Goal: Transaction & Acquisition: Purchase product/service

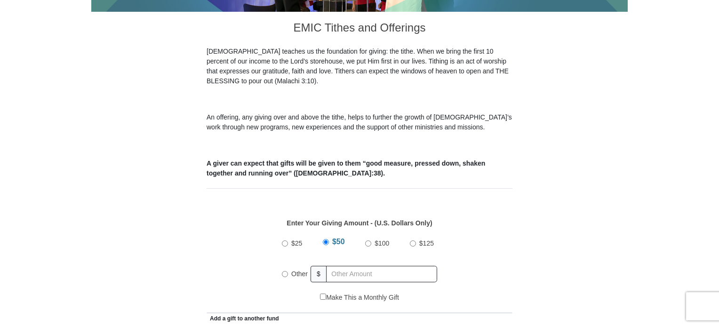
click at [284, 271] on input "Other" at bounding box center [285, 274] width 6 height 6
radio input "true"
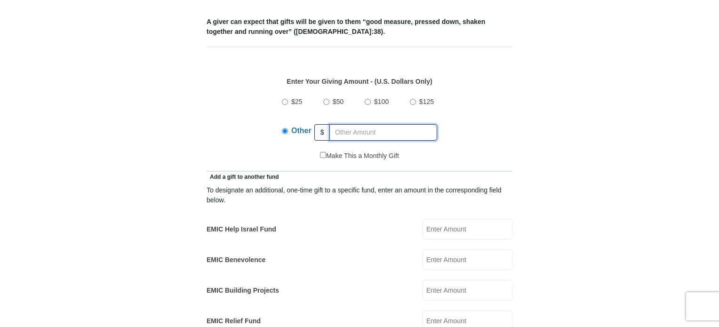
scroll to position [408, 0]
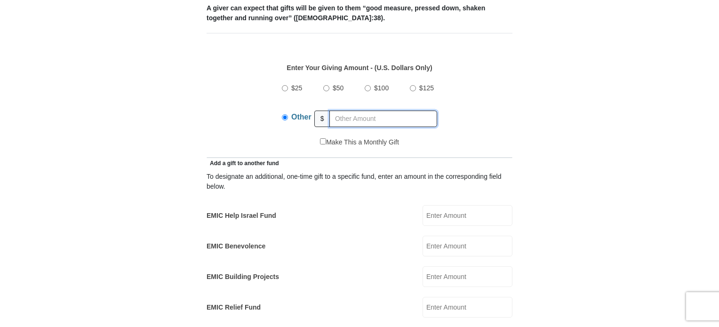
drag, startPoint x: 722, startPoint y: 65, endPoint x: 722, endPoint y: 101, distance: 35.3
click at [435, 207] on input "EMIC Help Israel Fund" at bounding box center [468, 215] width 90 height 21
type input "10.00"
click at [586, 186] on form "[GEOGRAPHIC_DATA][DEMOGRAPHIC_DATA] Online Giving Because of gifts like yours, …" at bounding box center [359, 326] width 536 height 1392
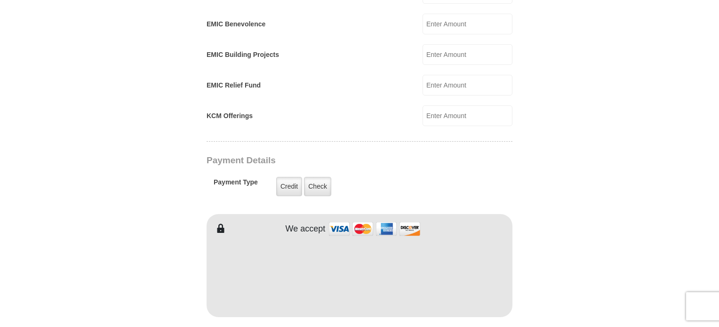
scroll to position [624, 0]
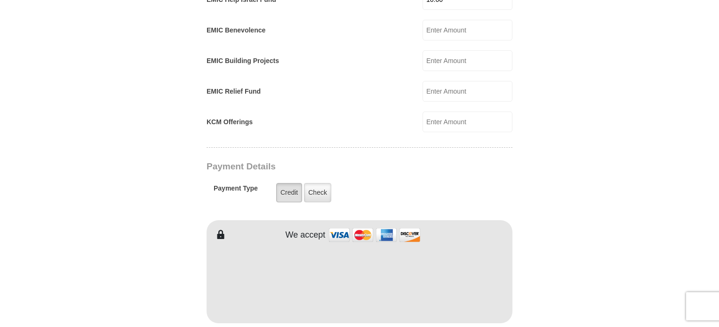
click at [292, 183] on label "Credit" at bounding box center [289, 192] width 26 height 19
click at [0, 0] on input "Credit" at bounding box center [0, 0] width 0 height 0
type input "[PERSON_NAME]"
click at [569, 42] on form "[GEOGRAPHIC_DATA][DEMOGRAPHIC_DATA] Online Giving Because of gifts like yours, …" at bounding box center [359, 110] width 536 height 1392
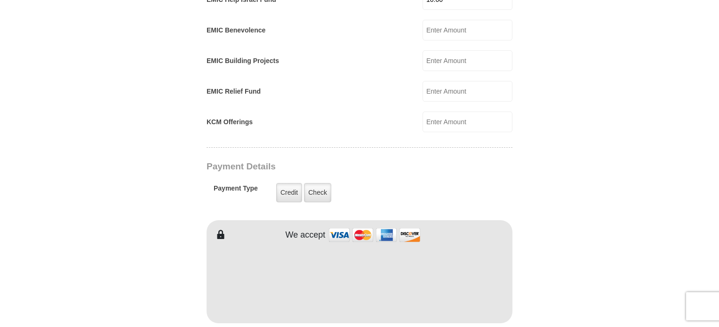
click at [569, 42] on form "[GEOGRAPHIC_DATA][DEMOGRAPHIC_DATA] Online Giving Because of gifts like yours, …" at bounding box center [359, 110] width 536 height 1392
click at [583, 199] on form "[GEOGRAPHIC_DATA][DEMOGRAPHIC_DATA] Online Giving Because of gifts like yours, …" at bounding box center [359, 110] width 536 height 1392
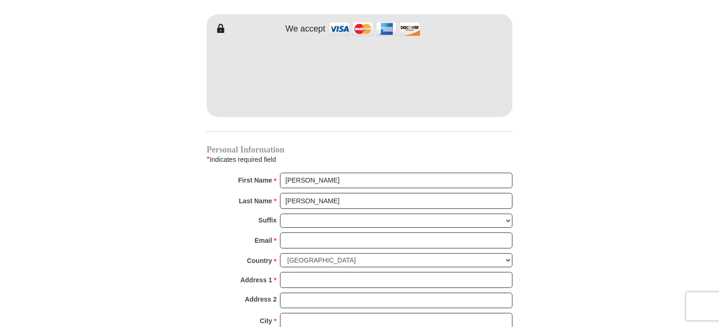
scroll to position [834, 0]
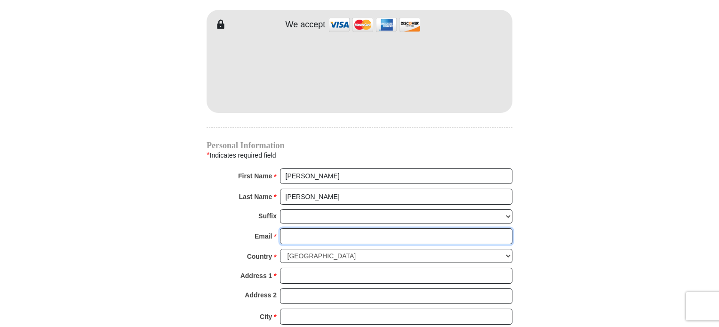
click at [356, 228] on input "Email *" at bounding box center [396, 236] width 232 height 16
type input "[EMAIL_ADDRESS][DOMAIN_NAME]"
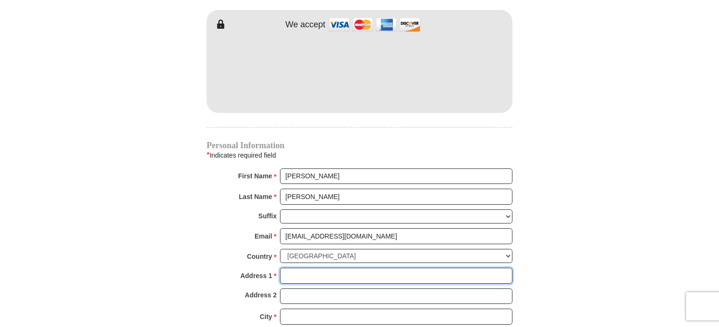
type input "[STREET_ADDRESS][PERSON_NAME]"
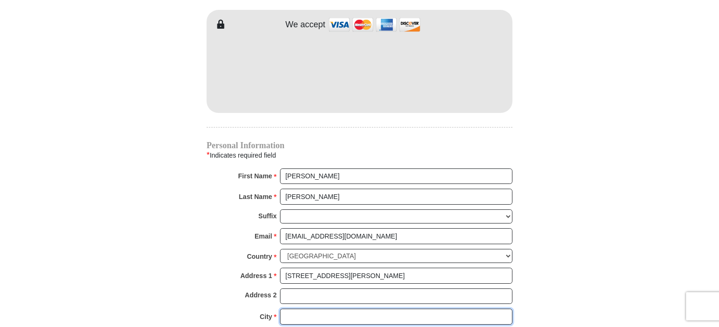
type input "[GEOGRAPHIC_DATA]"
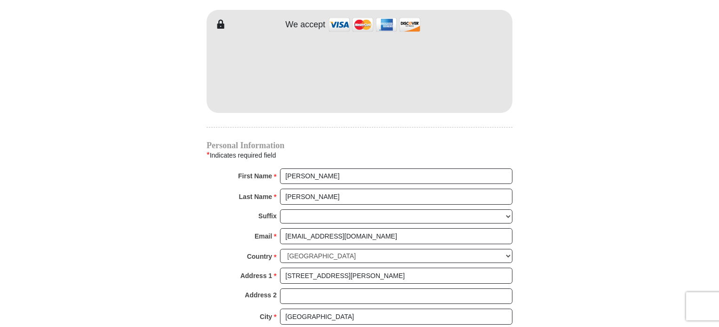
select select "VA"
type input "24502"
type input "8458203904"
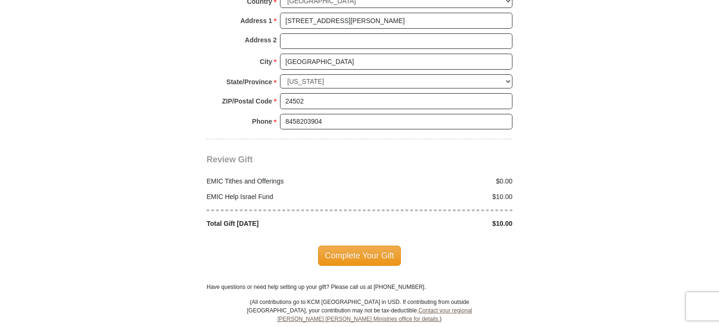
scroll to position [1094, 0]
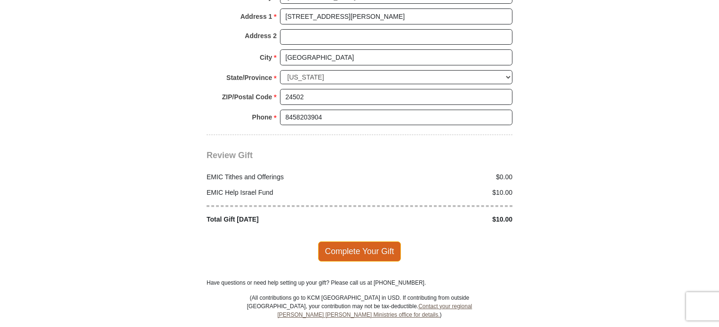
click at [369, 241] on span "Complete Your Gift" at bounding box center [359, 251] width 83 height 20
